Goal: Task Accomplishment & Management: Use online tool/utility

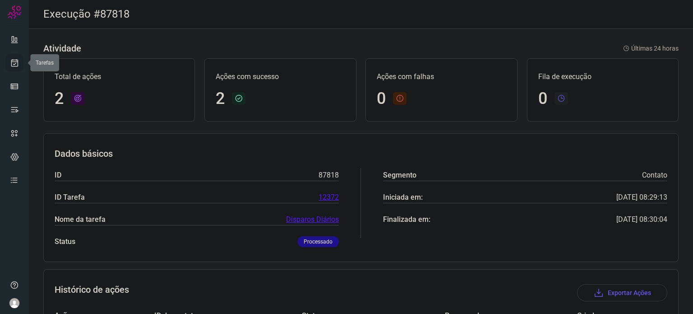
click at [12, 68] on link at bounding box center [14, 63] width 18 height 18
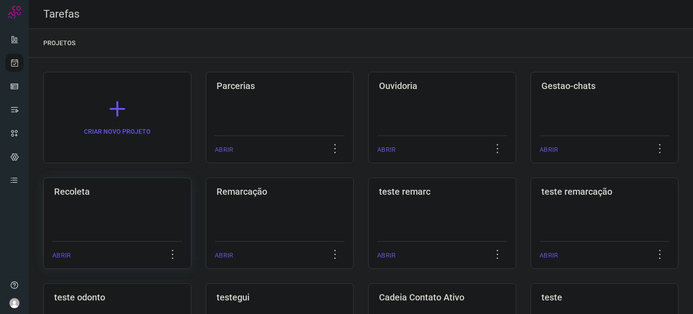
click at [112, 231] on div "Recoleta ABRIR" at bounding box center [117, 222] width 148 height 91
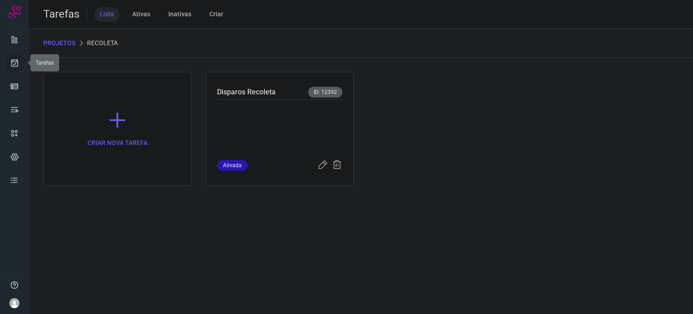
click at [16, 61] on icon at bounding box center [14, 62] width 9 height 9
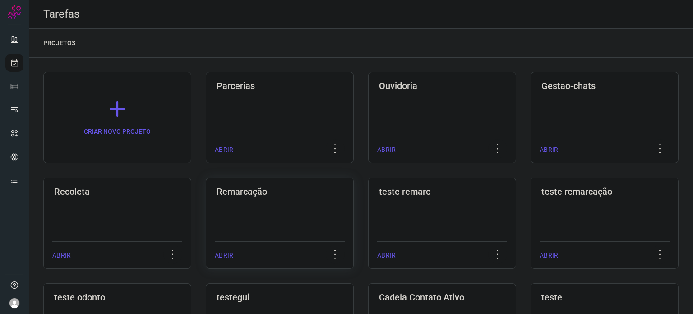
click at [253, 190] on h3 "Remarcação" at bounding box center [280, 191] width 126 height 11
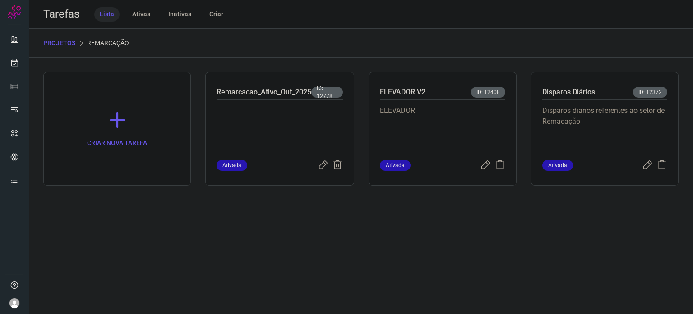
click at [571, 111] on p "Disparos diarios referentes ao setor de Remacação" at bounding box center [604, 127] width 125 height 45
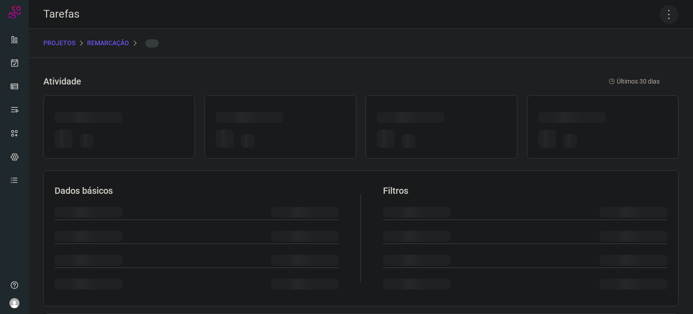
click at [661, 14] on icon at bounding box center [669, 14] width 19 height 19
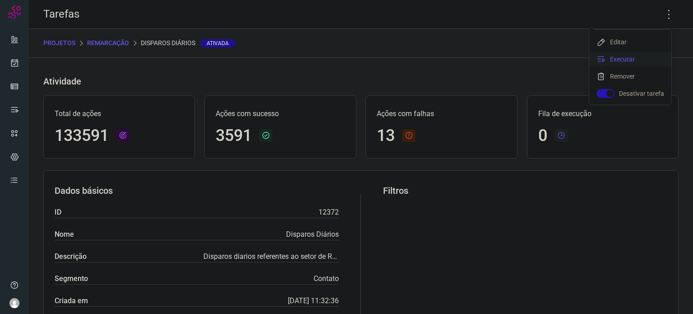
click at [628, 60] on li "Executar" at bounding box center [630, 59] width 82 height 14
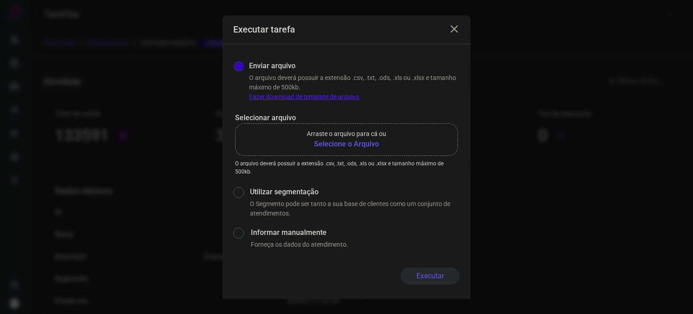
click at [366, 137] on p "Arraste o arquivo para cá ou" at bounding box center [346, 133] width 79 height 9
click at [0, 0] on input "Arraste o arquivo para cá ou Selecione o Arquivo" at bounding box center [0, 0] width 0 height 0
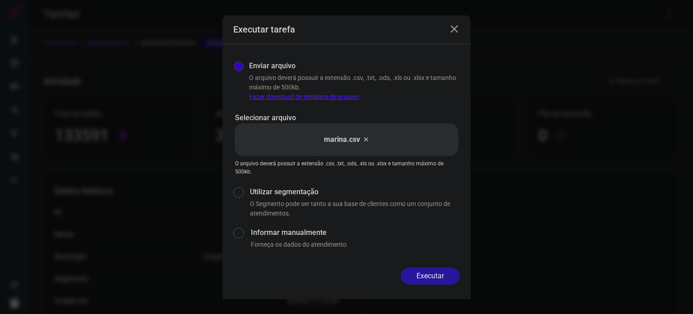
click at [425, 272] on button "Executar" at bounding box center [430, 275] width 59 height 17
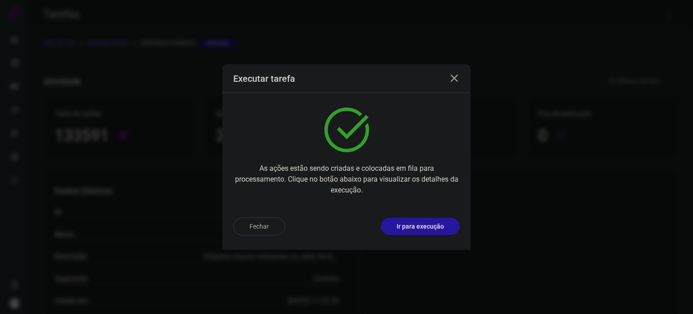
click at [436, 226] on p "Ir para execução" at bounding box center [420, 226] width 47 height 9
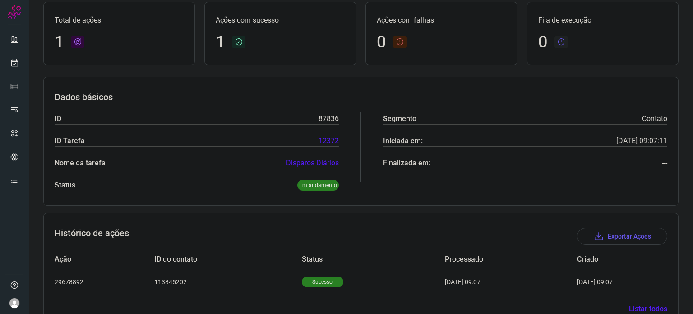
scroll to position [80, 0]
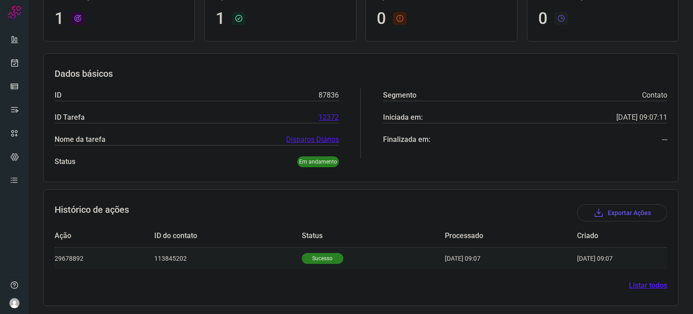
click at [325, 253] on p "Sucesso" at bounding box center [323, 258] width 42 height 11
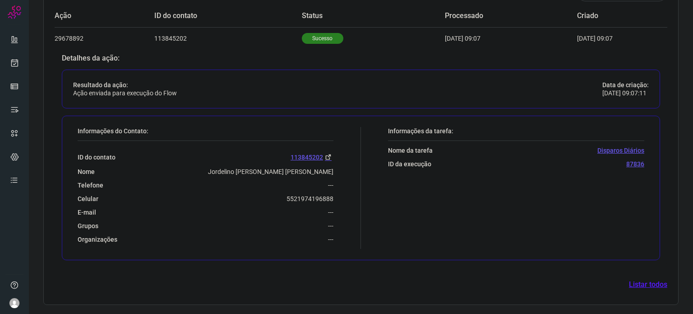
scroll to position [298, 0]
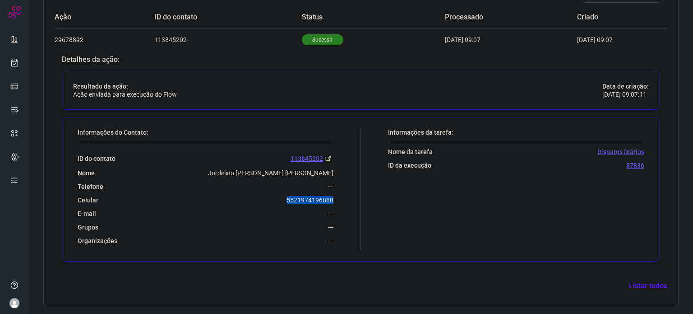
drag, startPoint x: 281, startPoint y: 200, endPoint x: 330, endPoint y: 192, distance: 49.3
click at [330, 192] on div "ID do contato 113845202 Nome Jordelino [PERSON_NAME] [PERSON_NAME] Telefone ---…" at bounding box center [206, 193] width 256 height 102
copy p "5521974196888"
